Goal: Browse casually

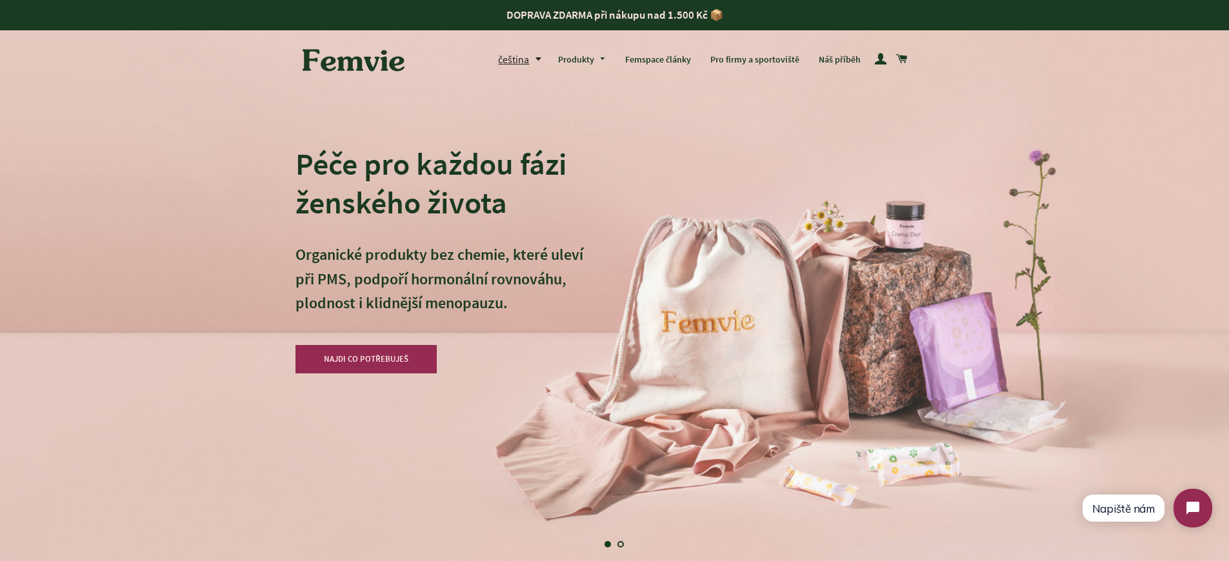
click at [646, 212] on div "Péče pro každou fázi ženského života Organické produkty bez chemie, které uleví…" at bounding box center [614, 280] width 639 height 561
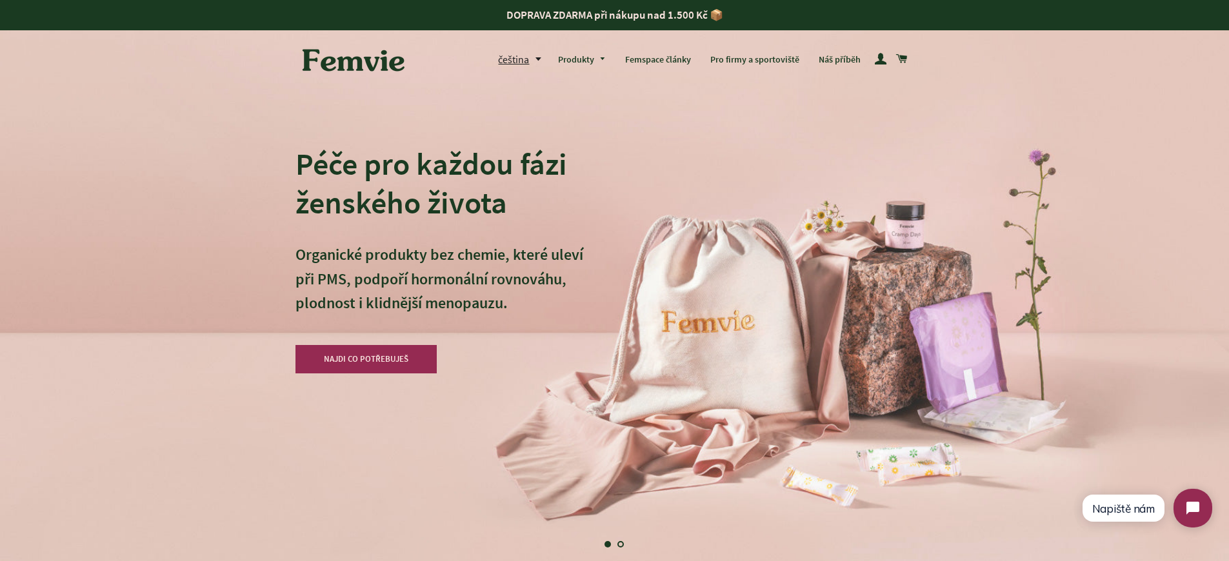
scroll to position [0, 0]
click at [646, 212] on div "Péče pro každou fázi ženského života Organické produkty bez chemie, které uleví…" at bounding box center [614, 280] width 639 height 561
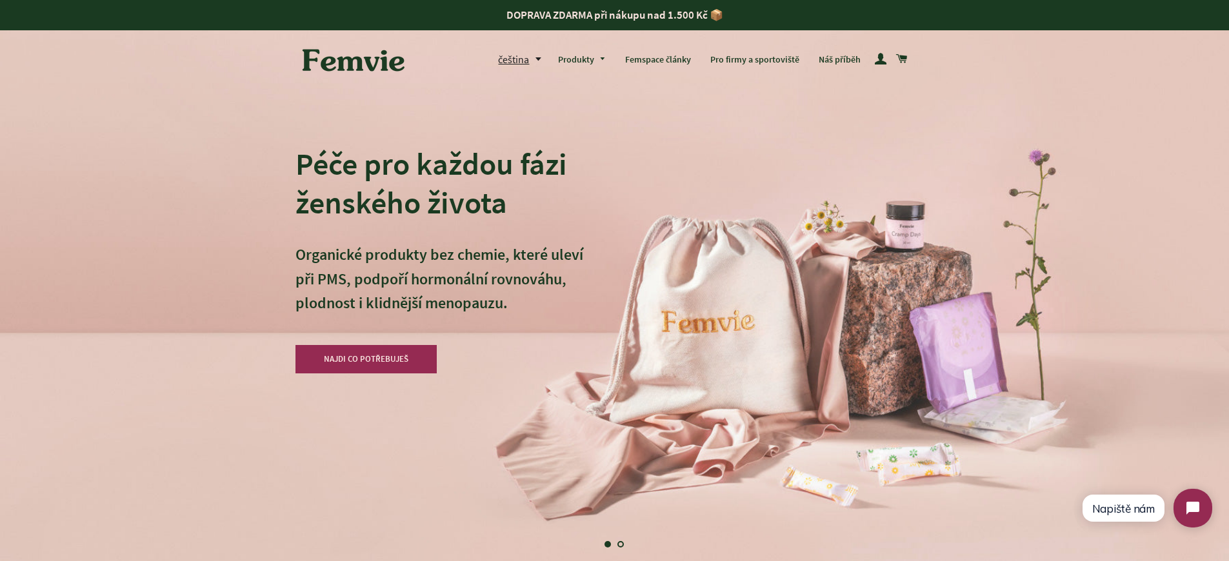
click at [646, 212] on div "Péče pro každou fázi ženského života Organické produkty bez chemie, které uleví…" at bounding box center [614, 280] width 639 height 561
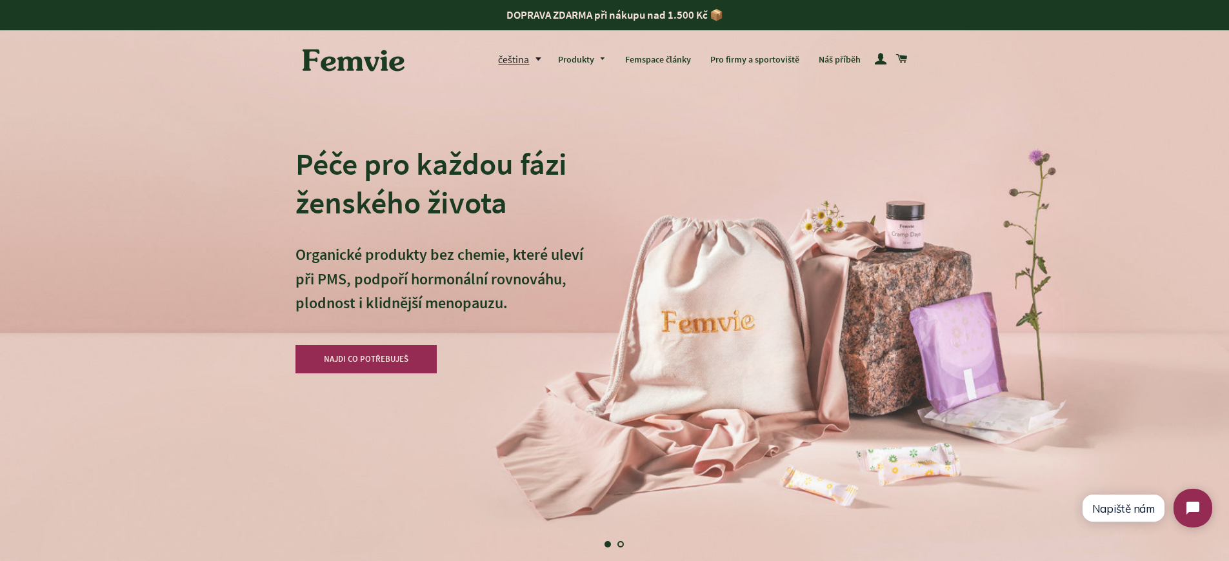
scroll to position [200, 0]
